Goal: Transaction & Acquisition: Purchase product/service

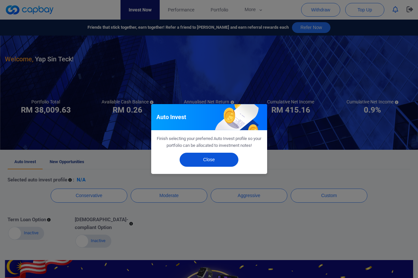
click at [218, 162] on button "Close" at bounding box center [208, 160] width 59 height 14
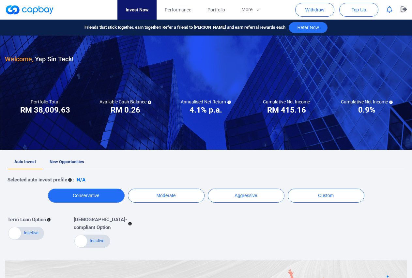
click at [95, 197] on button "Conservative" at bounding box center [86, 196] width 77 height 14
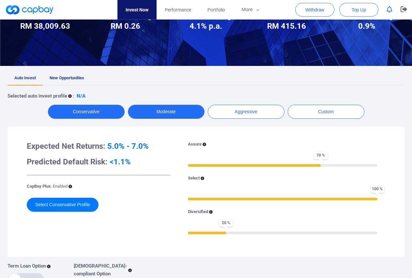
scroll to position [100, 0]
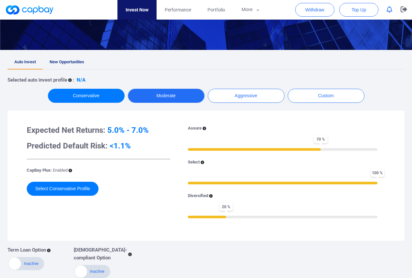
click at [172, 97] on button "Moderate" at bounding box center [166, 96] width 77 height 14
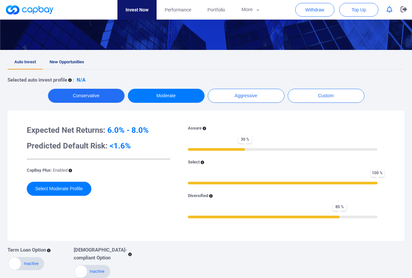
click at [90, 98] on button "Conservative" at bounding box center [86, 96] width 77 height 14
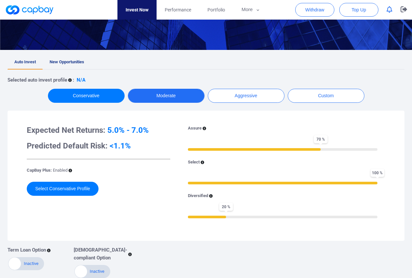
click at [167, 100] on button "Moderate" at bounding box center [166, 96] width 77 height 14
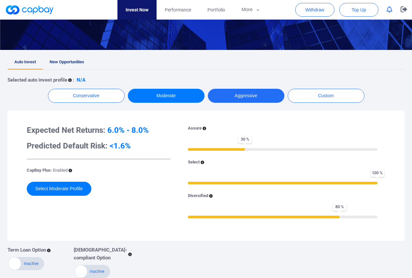
click at [242, 98] on button "Aggressive" at bounding box center [246, 96] width 77 height 14
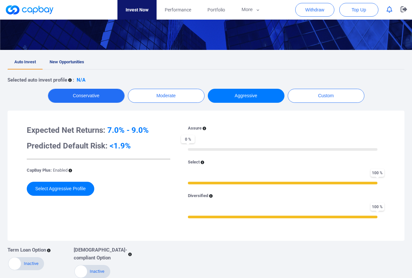
click at [86, 99] on button "Conservative" at bounding box center [86, 96] width 77 height 14
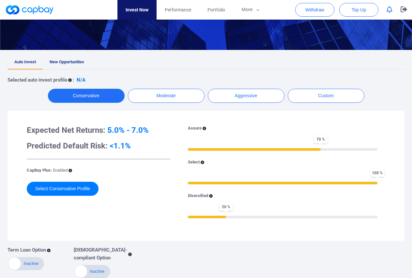
drag, startPoint x: 321, startPoint y: 149, endPoint x: 356, endPoint y: 150, distance: 34.6
click at [356, 150] on div "70 %" at bounding box center [283, 149] width 190 height 5
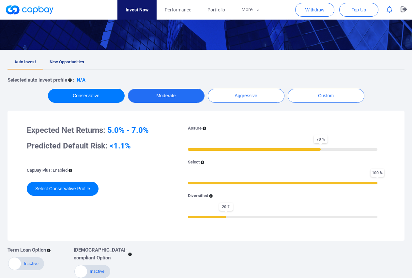
click at [162, 99] on button "Moderate" at bounding box center [166, 96] width 77 height 14
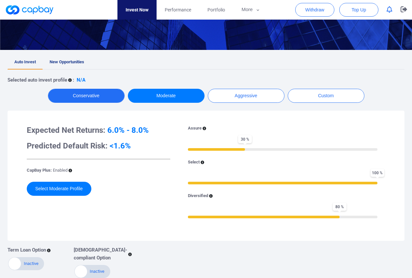
click at [98, 98] on button "Conservative" at bounding box center [86, 96] width 77 height 14
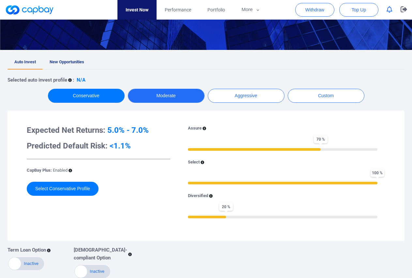
click at [182, 99] on button "Moderate" at bounding box center [166, 96] width 77 height 14
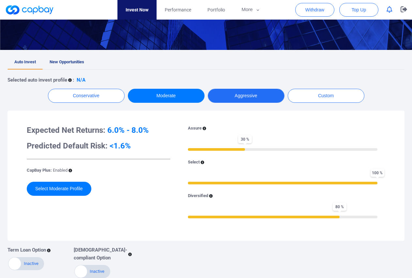
click at [239, 96] on button "Aggressive" at bounding box center [246, 96] width 77 height 14
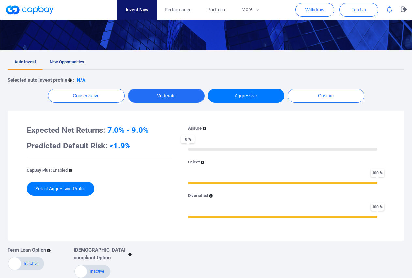
click at [168, 101] on button "Moderate" at bounding box center [166, 96] width 77 height 14
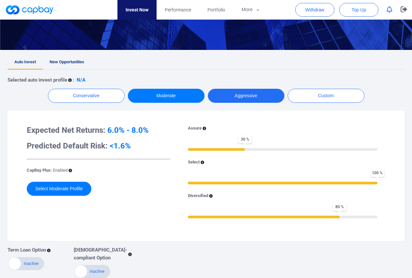
click at [226, 99] on button "Aggressive" at bounding box center [246, 96] width 77 height 14
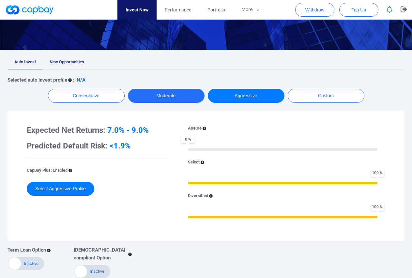
click at [169, 97] on button "Moderate" at bounding box center [166, 96] width 77 height 14
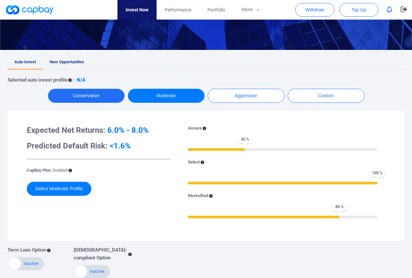
click at [69, 97] on button "Conservative" at bounding box center [86, 96] width 77 height 14
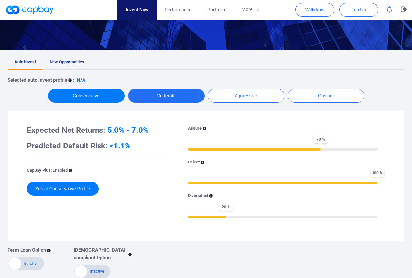
click at [175, 92] on button "Moderate" at bounding box center [166, 96] width 77 height 14
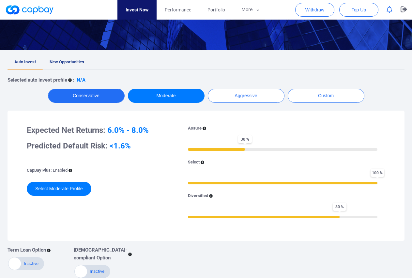
click at [74, 94] on button "Conservative" at bounding box center [86, 96] width 77 height 14
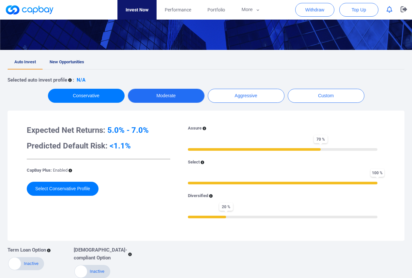
click at [164, 95] on button "Moderate" at bounding box center [166, 96] width 77 height 14
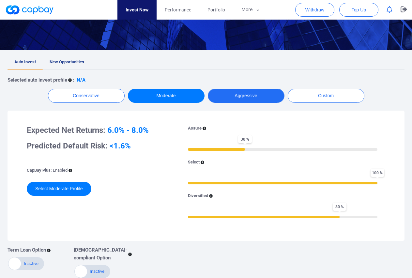
click at [238, 99] on button "Aggressive" at bounding box center [246, 96] width 77 height 14
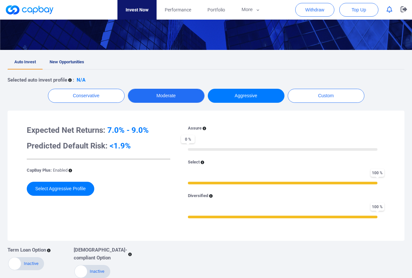
click at [186, 100] on button "Moderate" at bounding box center [166, 96] width 77 height 14
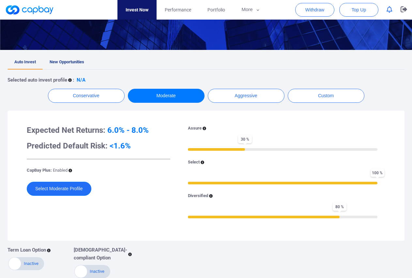
click at [65, 193] on button "Select Moderate Profile" at bounding box center [59, 189] width 65 height 14
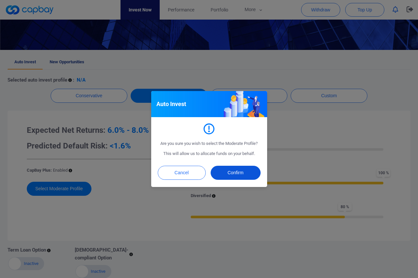
click at [234, 173] on button "Confirm" at bounding box center [236, 173] width 50 height 14
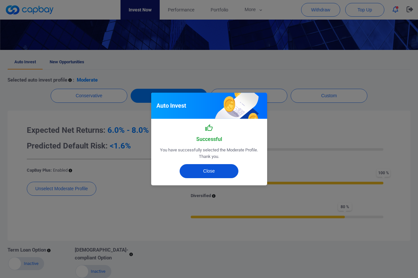
click at [218, 174] on button "Close" at bounding box center [208, 171] width 59 height 14
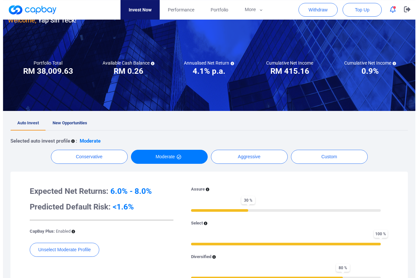
scroll to position [0, 0]
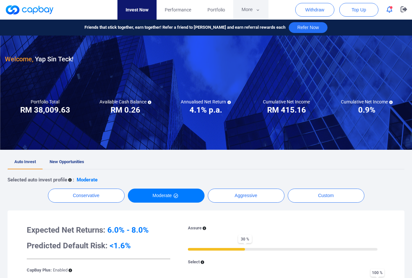
click at [257, 11] on icon "button" at bounding box center [258, 10] width 5 height 6
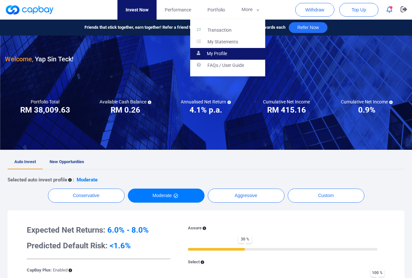
click at [222, 55] on p "My Profile" at bounding box center [217, 54] width 20 height 6
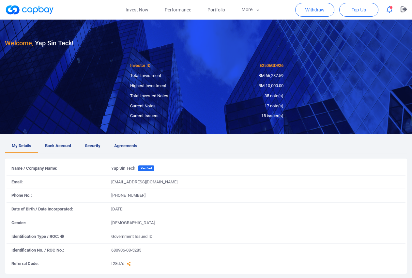
click at [55, 147] on span "Bank Account" at bounding box center [58, 146] width 26 height 7
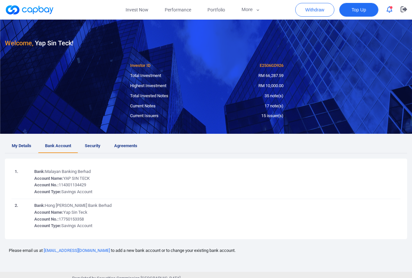
click at [354, 11] on span "Top Up" at bounding box center [359, 10] width 14 height 7
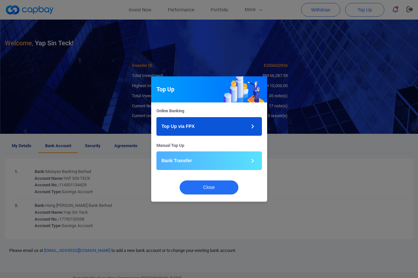
click at [246, 127] on button "Top Up via FPX" at bounding box center [208, 126] width 105 height 19
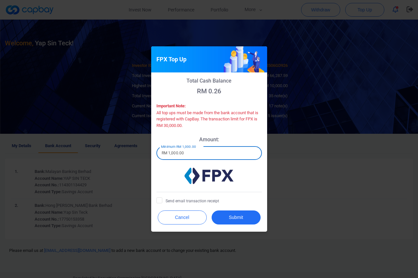
click at [199, 152] on input "RM 1,000.00" at bounding box center [208, 153] width 105 height 14
type input "RM 30,000.00"
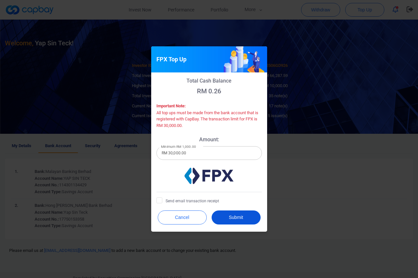
click at [237, 220] on button "Submit" at bounding box center [235, 218] width 49 height 14
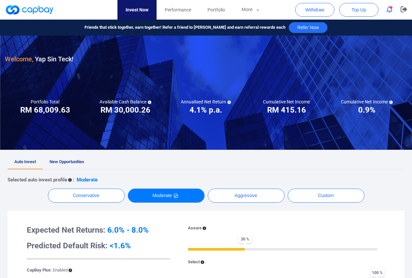
click at [391, 11] on icon "button" at bounding box center [390, 9] width 6 height 7
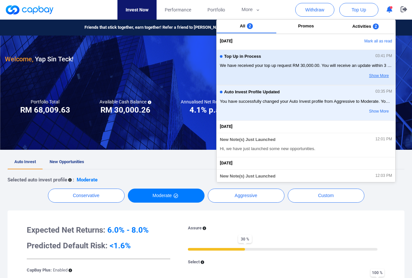
click at [372, 75] on button "Show More" at bounding box center [367, 75] width 52 height 11
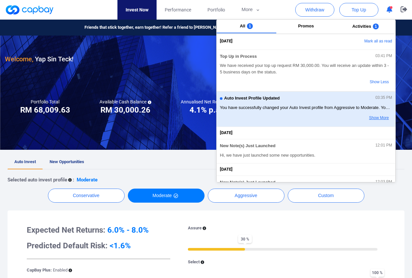
click at [375, 117] on button "Show More" at bounding box center [367, 118] width 52 height 11
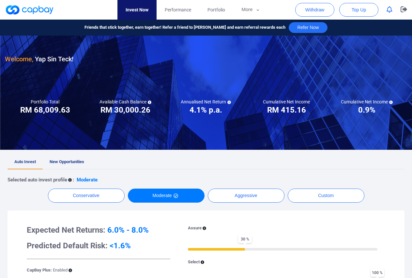
click at [197, 137] on div at bounding box center [206, 93] width 412 height 114
click at [222, 12] on span "Portfolio" at bounding box center [217, 9] width 18 height 7
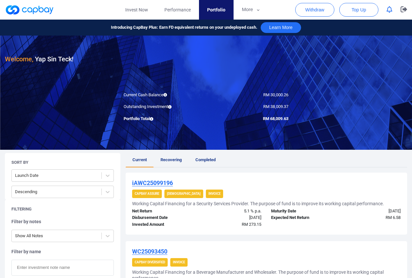
click at [369, 180] on div "iAWC25099196" at bounding box center [266, 183] width 269 height 8
click at [137, 12] on link "Invest Now" at bounding box center [136, 10] width 39 height 20
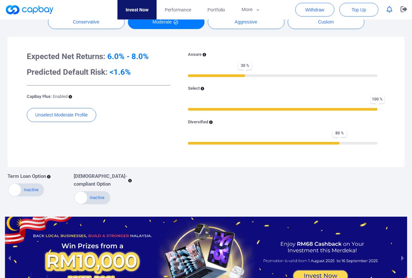
scroll to position [229, 0]
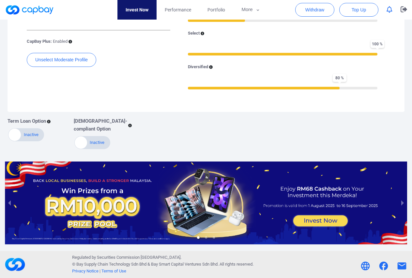
click at [318, 224] on div at bounding box center [206, 203] width 402 height 83
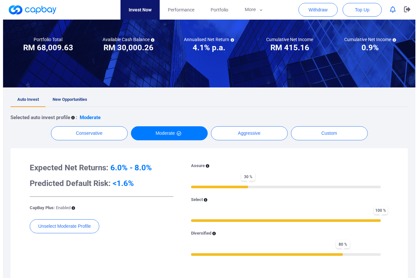
scroll to position [0, 0]
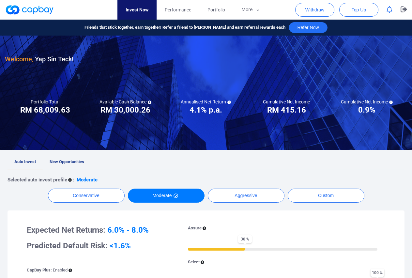
click at [390, 7] on icon "button" at bounding box center [390, 9] width 6 height 7
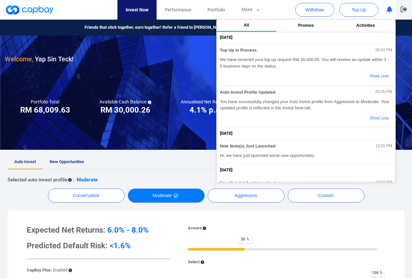
click at [405, 8] on icon "button" at bounding box center [404, 9] width 7 height 6
